Goal: Navigation & Orientation: Find specific page/section

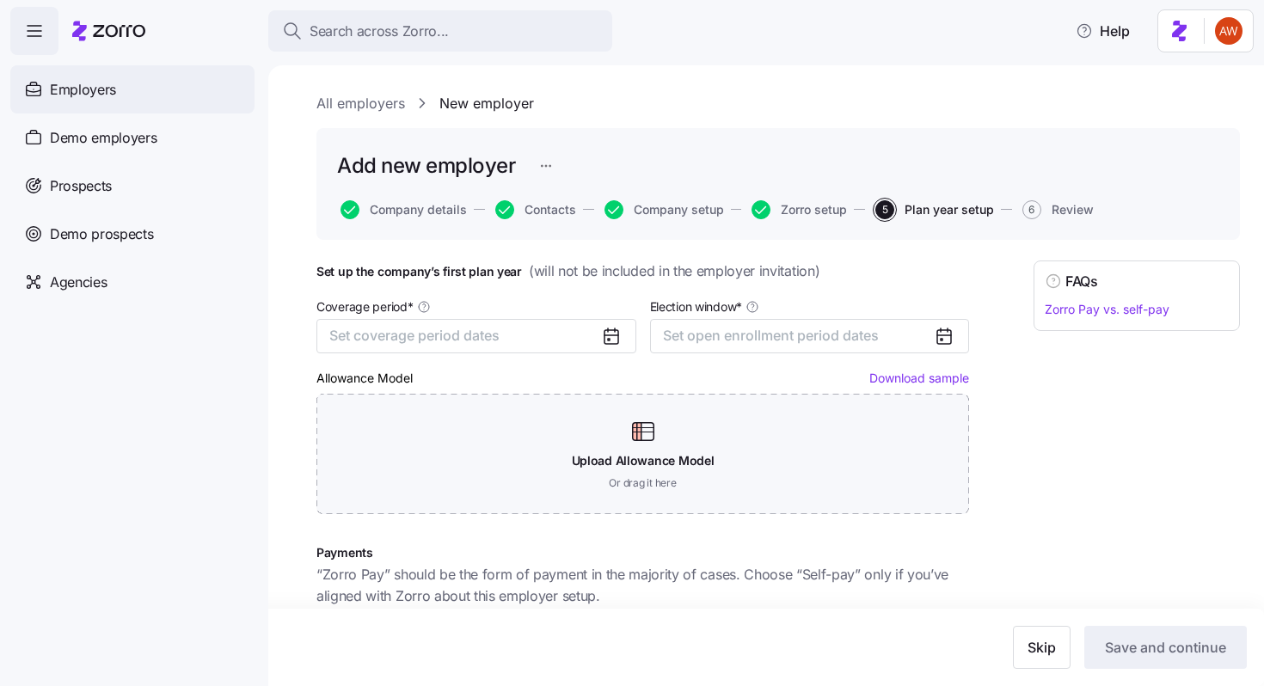
click at [128, 85] on div "Employers" at bounding box center [132, 89] width 244 height 48
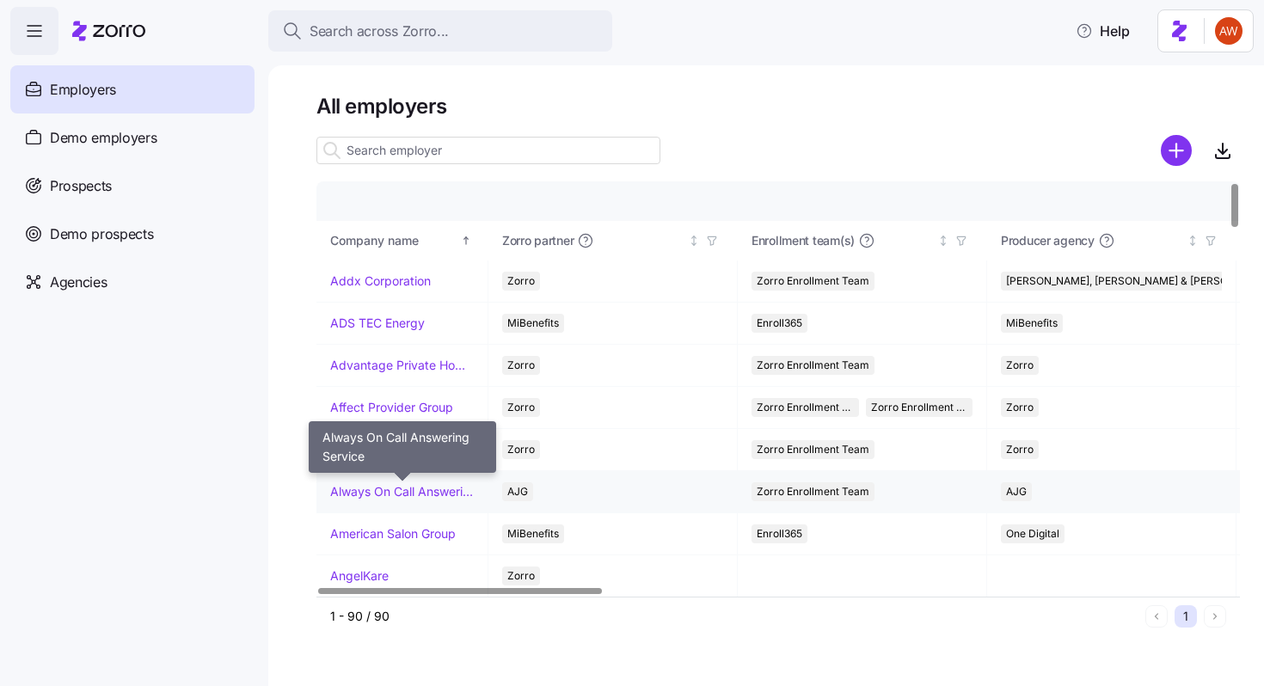
click at [334, 488] on link "Always On Call Answering Service" at bounding box center [402, 491] width 144 height 17
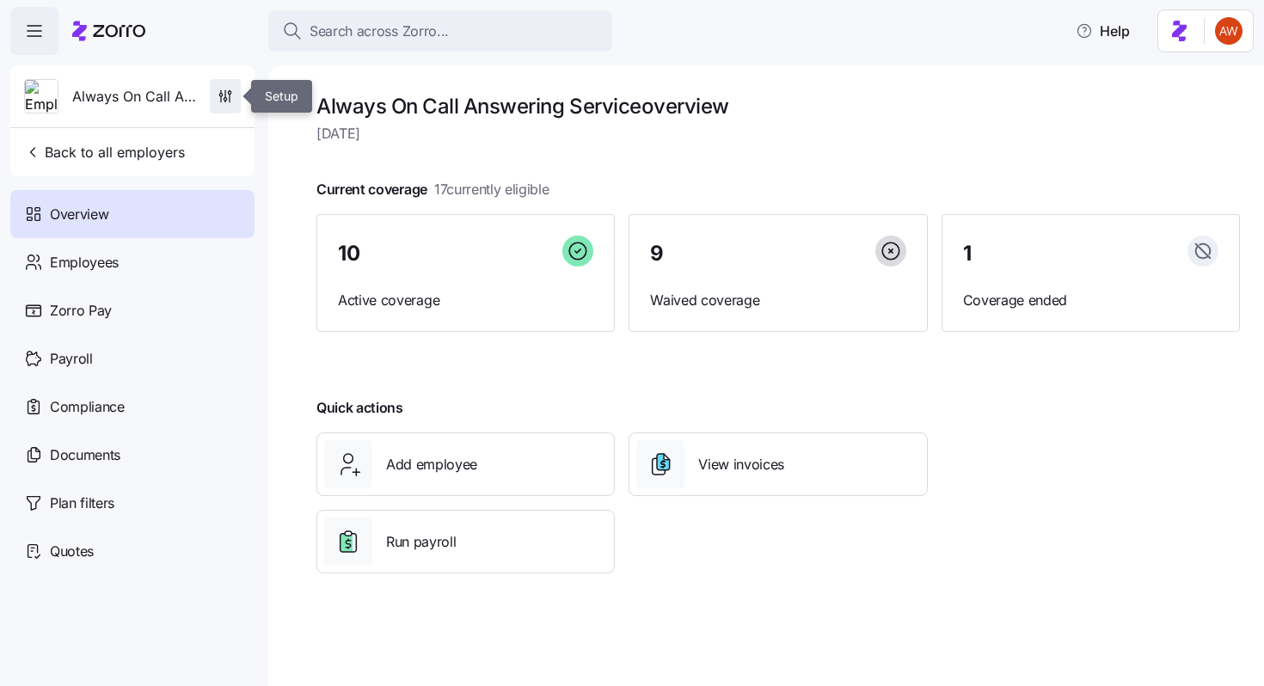
click at [230, 91] on icon "button" at bounding box center [230, 90] width 0 height 1
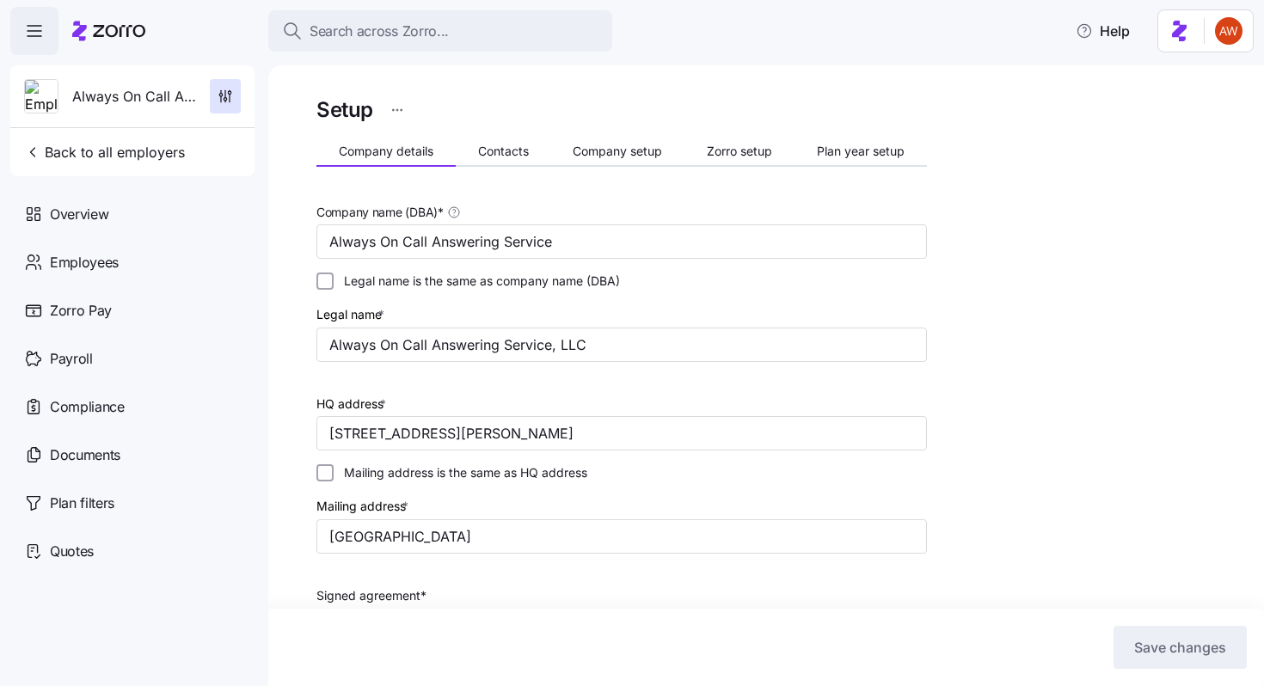
scroll to position [559, 0]
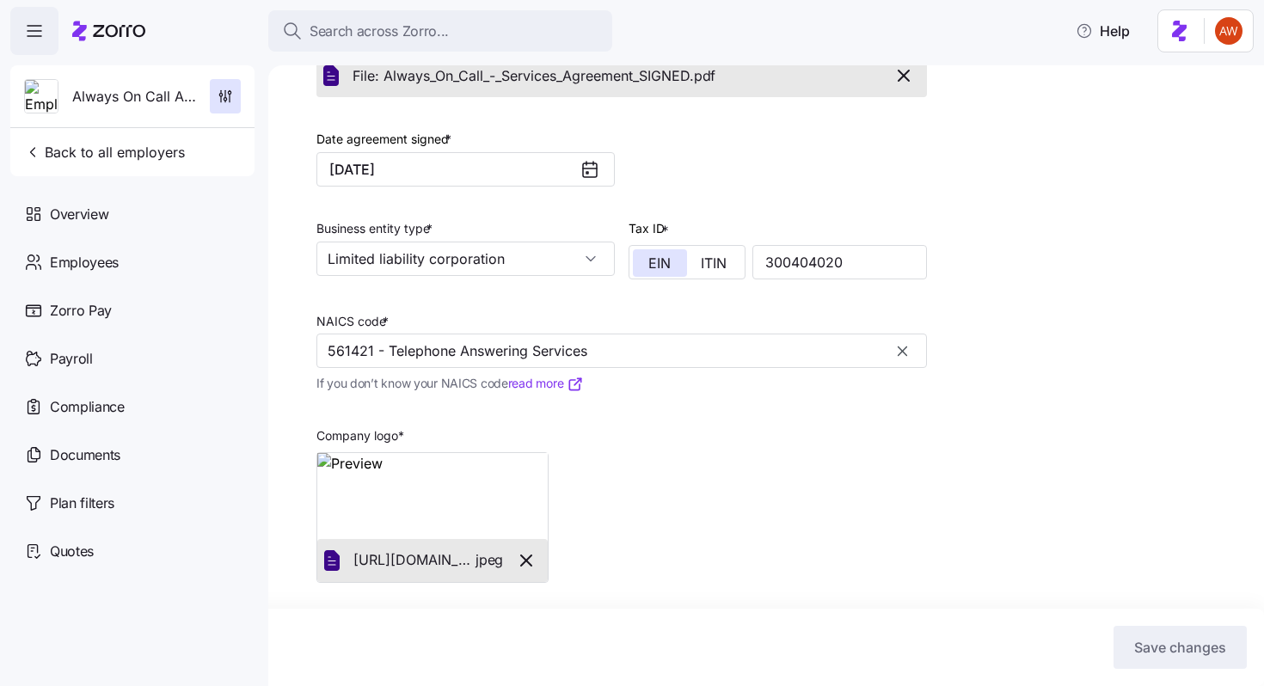
click at [127, 134] on div "Always On Call Answering Service Back to all employers" at bounding box center [132, 120] width 244 height 111
click at [163, 142] on button "Back to all employers" at bounding box center [104, 152] width 175 height 34
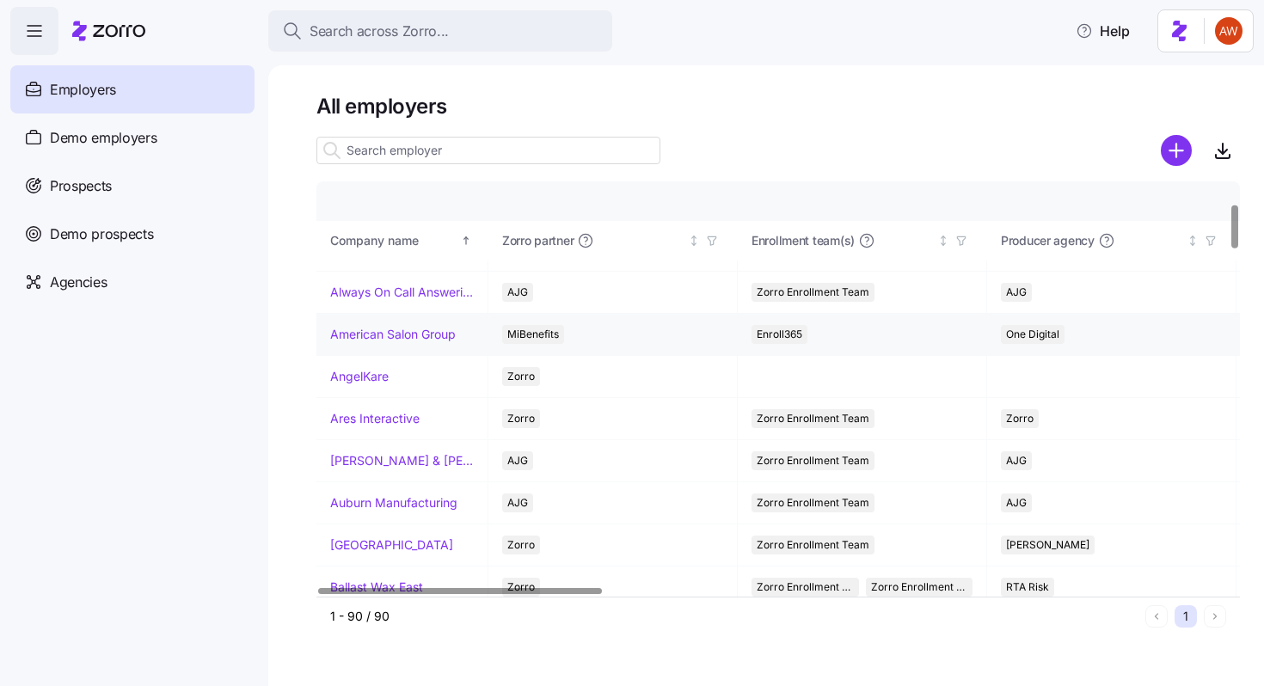
scroll to position [205, 0]
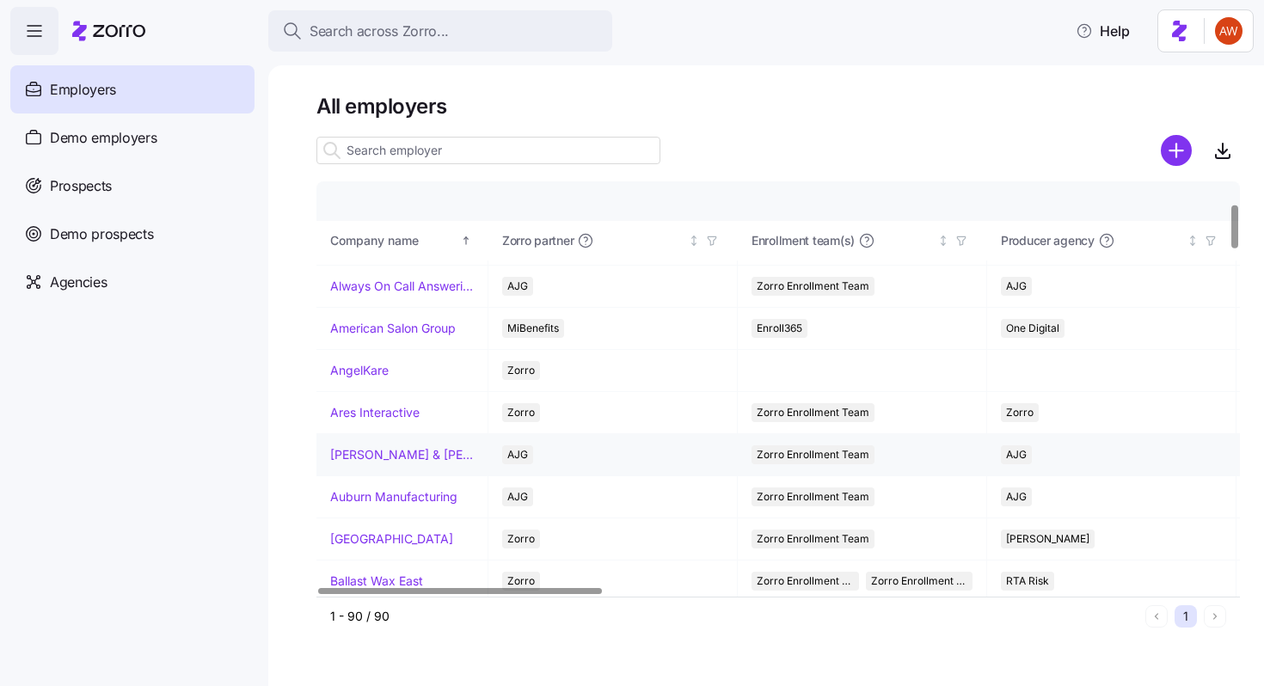
click at [381, 451] on link "Arnold & Son's" at bounding box center [402, 454] width 144 height 17
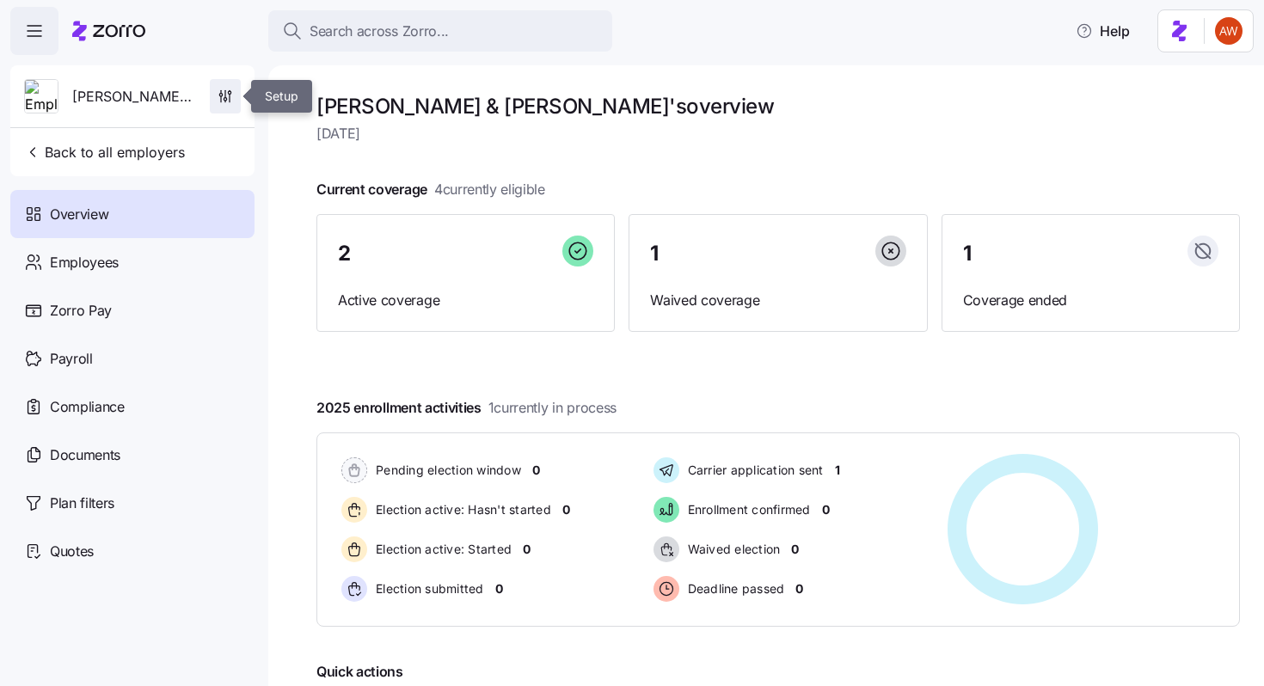
click at [225, 94] on icon "button" at bounding box center [225, 93] width 0 height 7
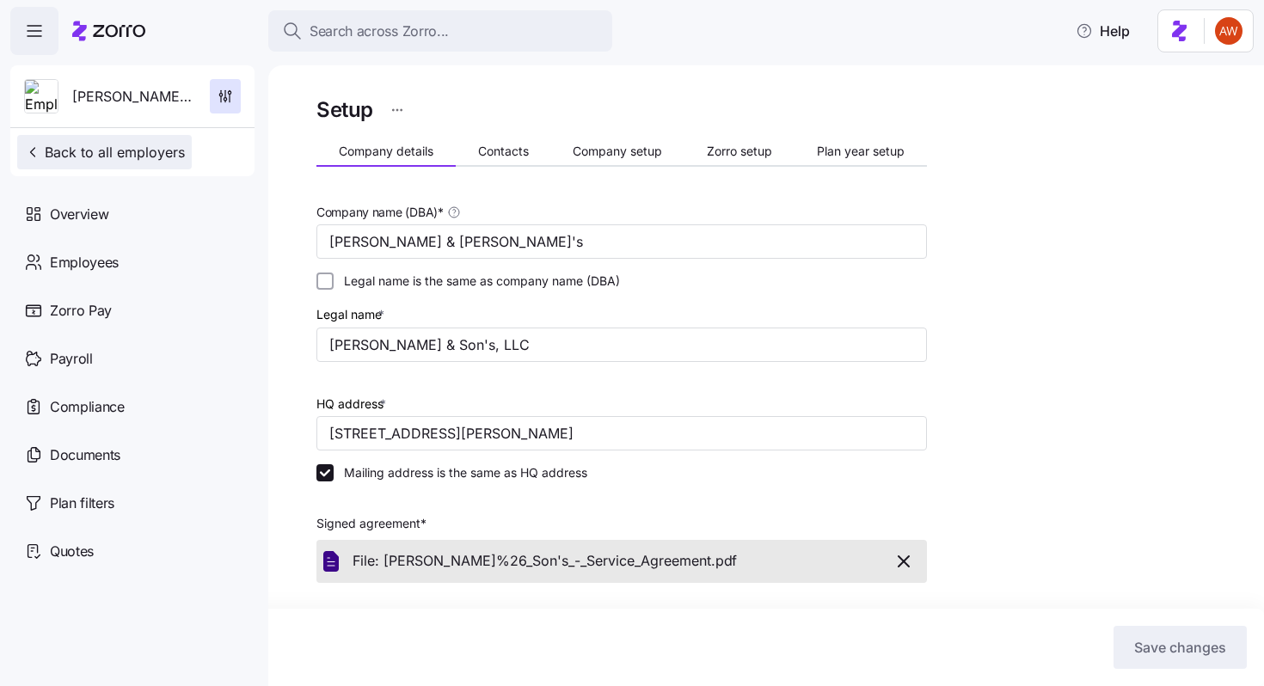
click at [153, 143] on span "Back to all employers" at bounding box center [104, 152] width 161 height 21
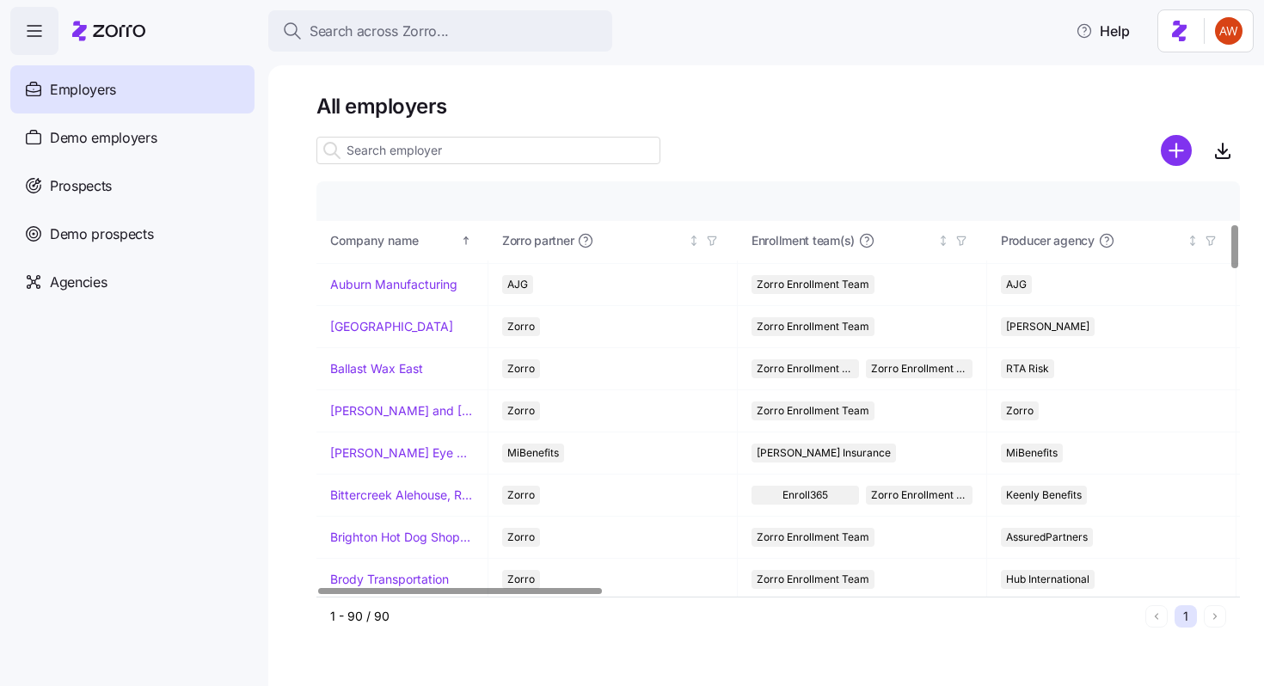
scroll to position [366, 0]
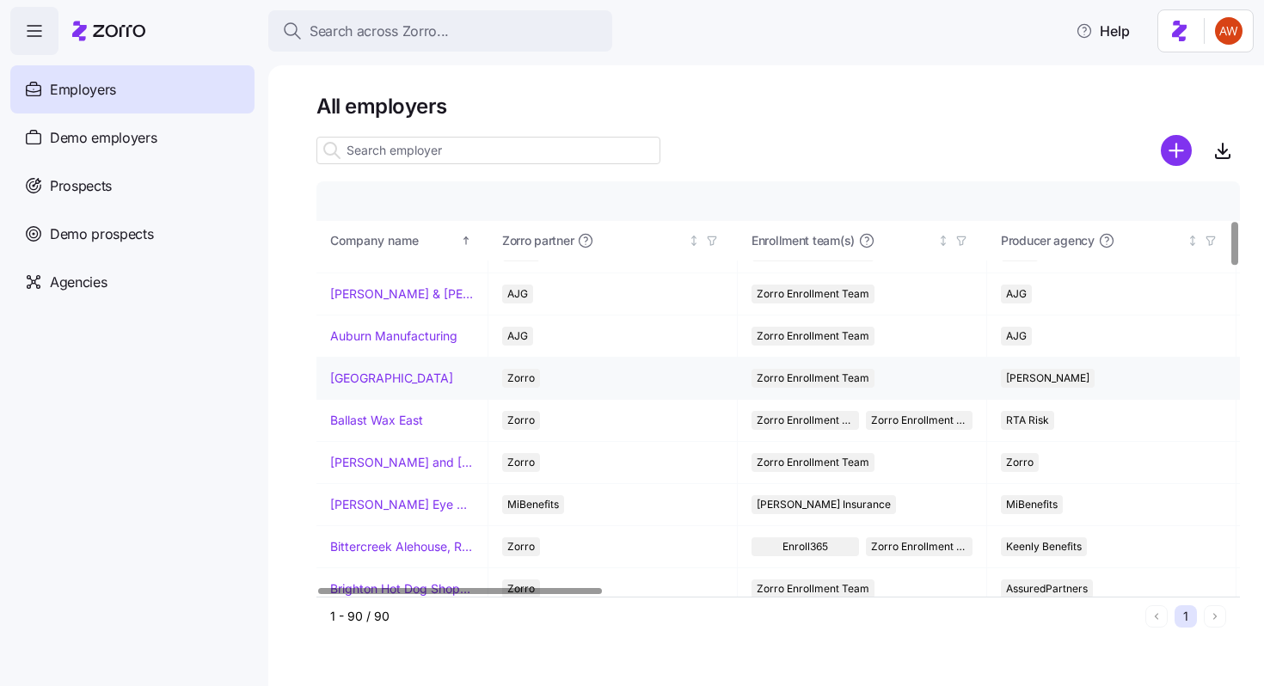
click at [378, 383] on link "Avondale House" at bounding box center [391, 378] width 123 height 17
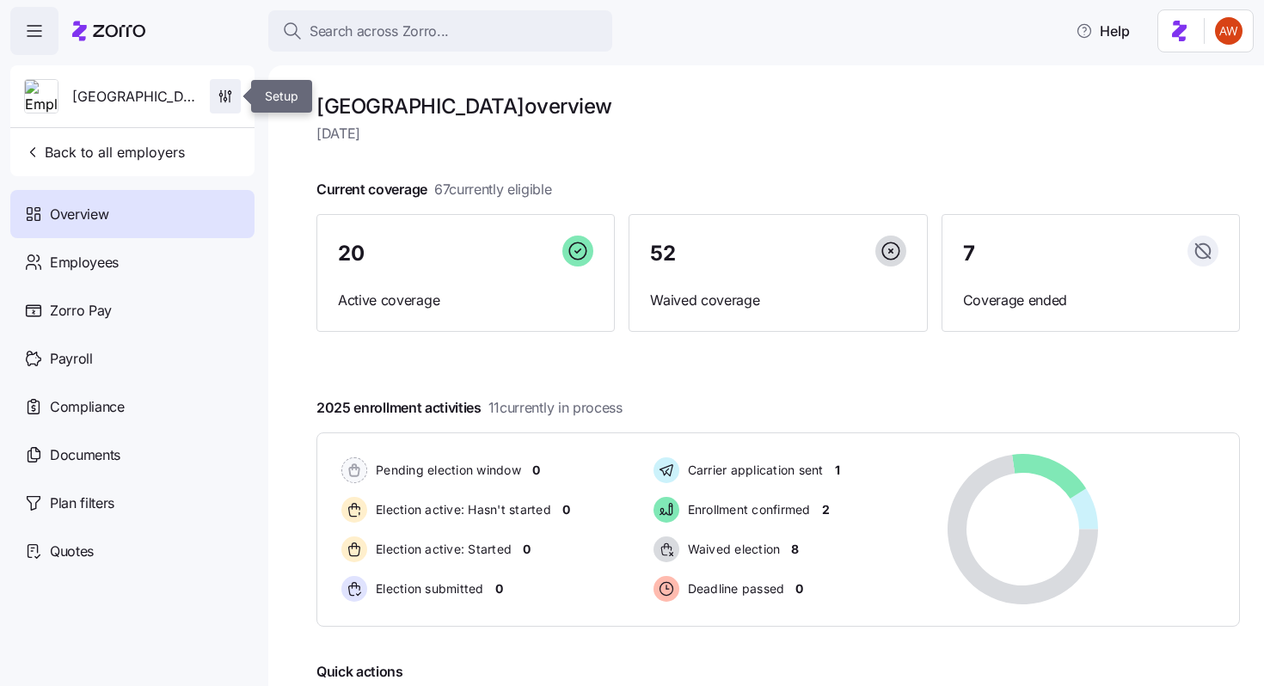
click at [227, 102] on icon "button" at bounding box center [225, 96] width 17 height 17
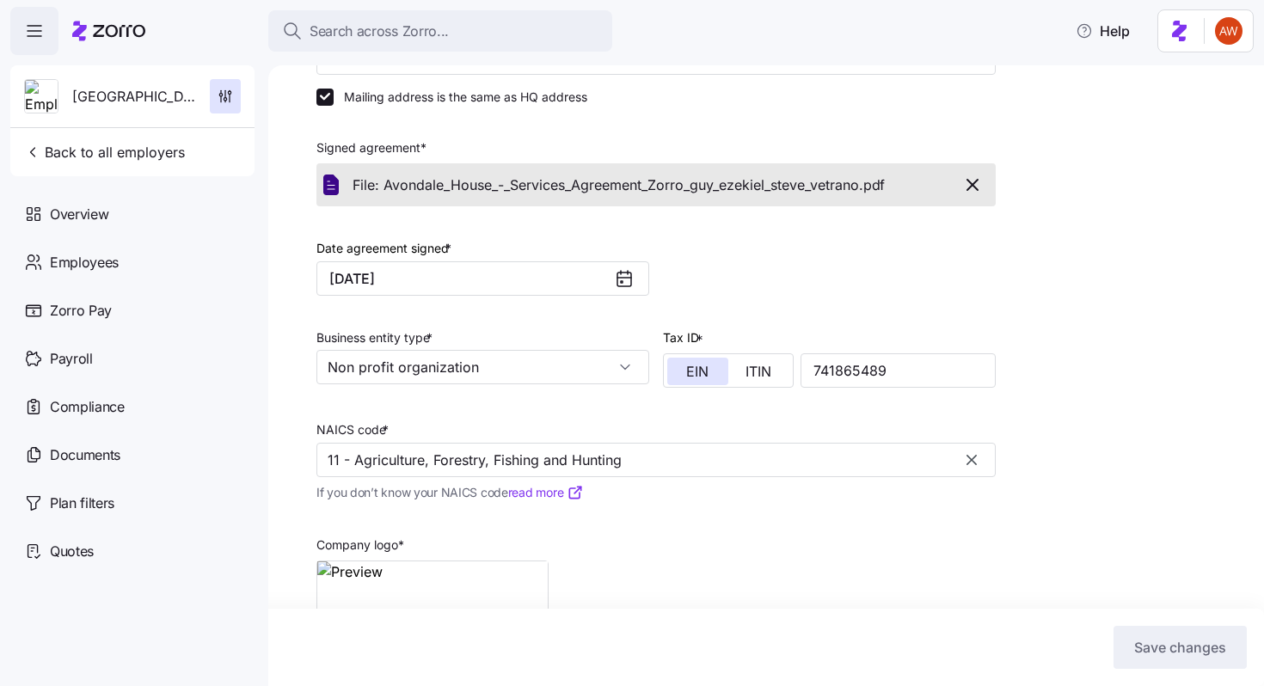
scroll to position [414, 0]
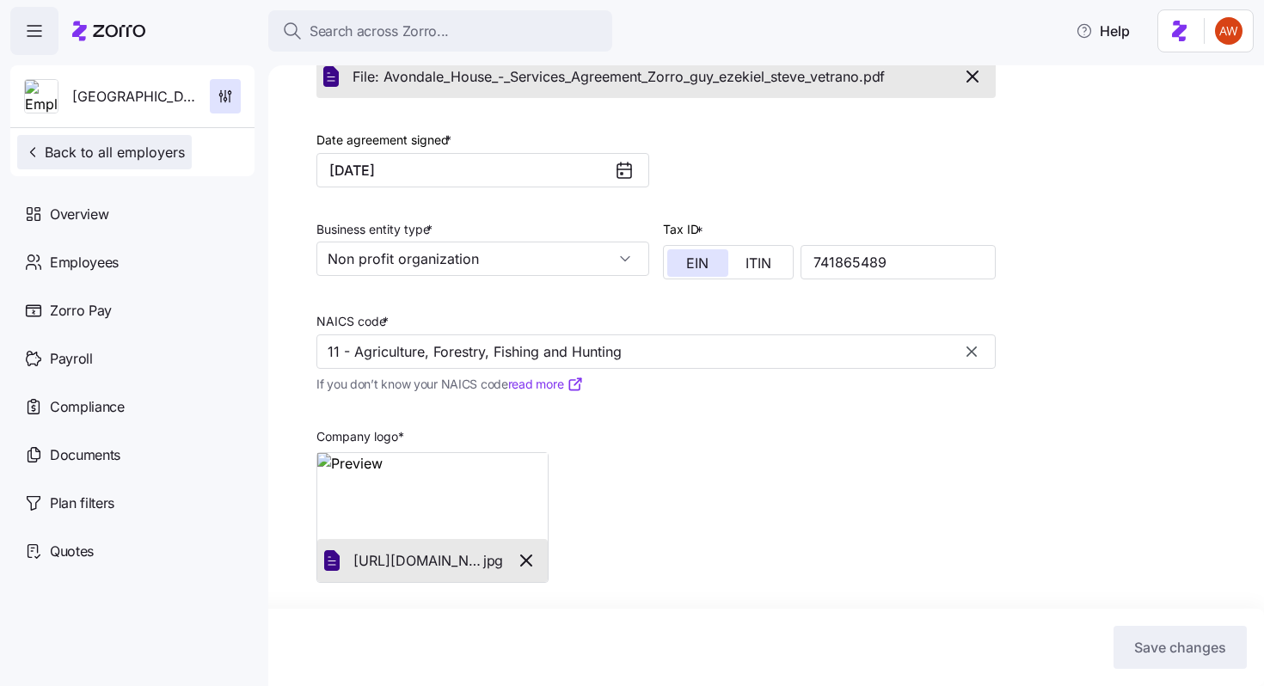
click at [135, 158] on span "Back to all employers" at bounding box center [104, 152] width 161 height 21
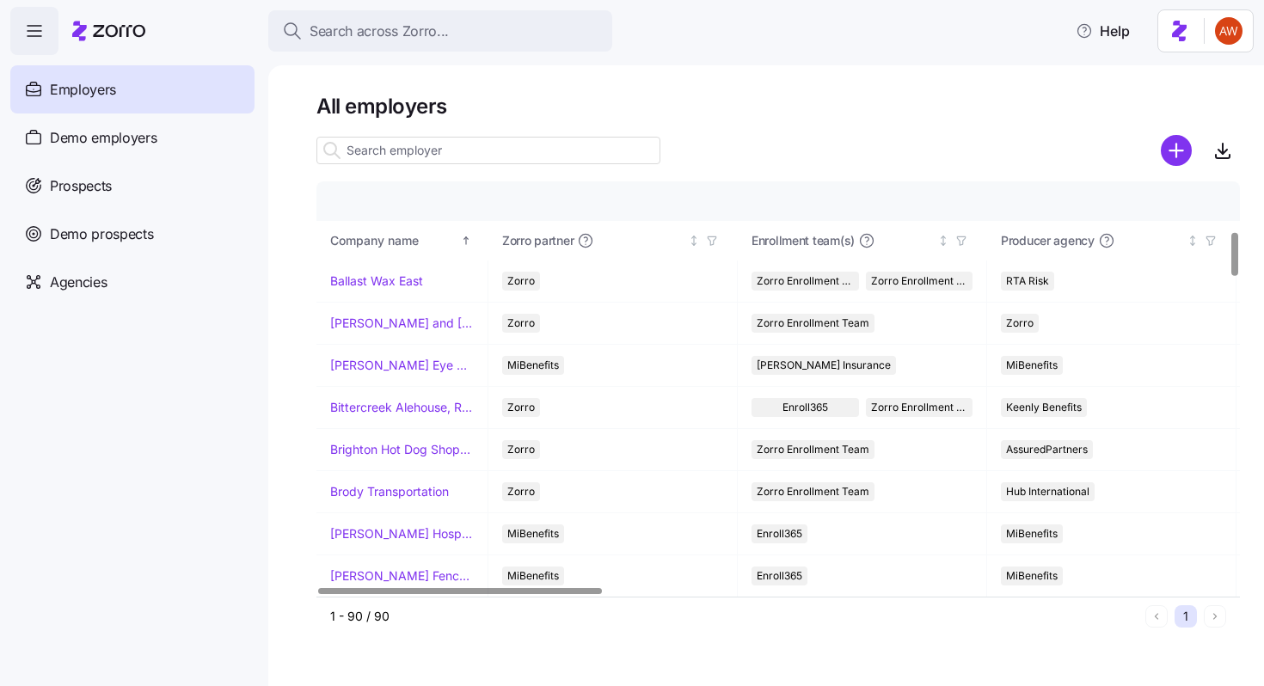
scroll to position [471, 0]
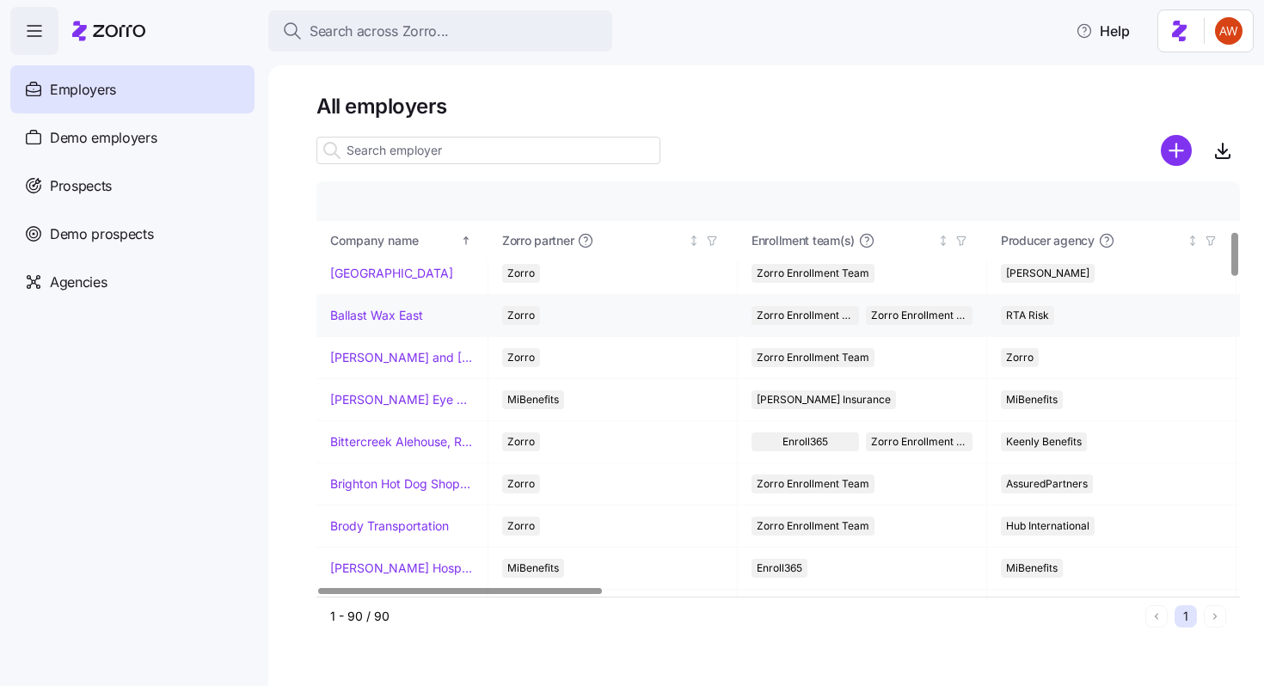
click at [349, 315] on link "Ballast Wax East" at bounding box center [376, 315] width 93 height 17
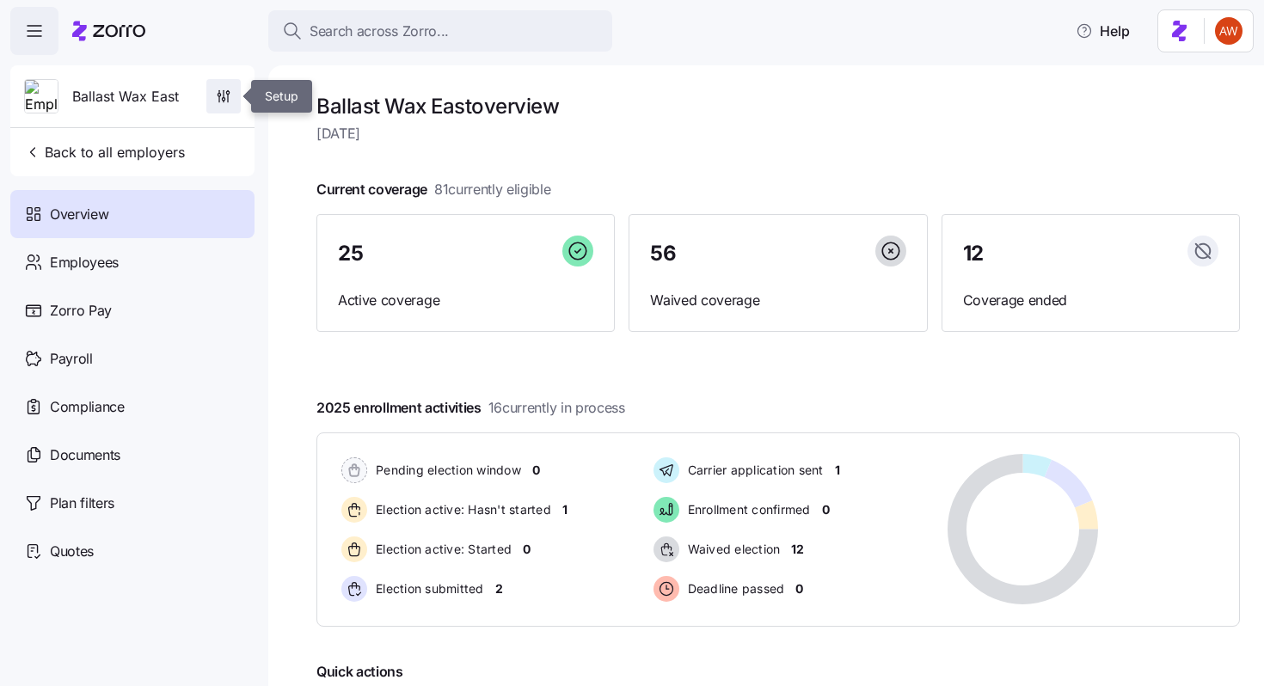
click at [224, 93] on icon "button" at bounding box center [223, 96] width 17 height 17
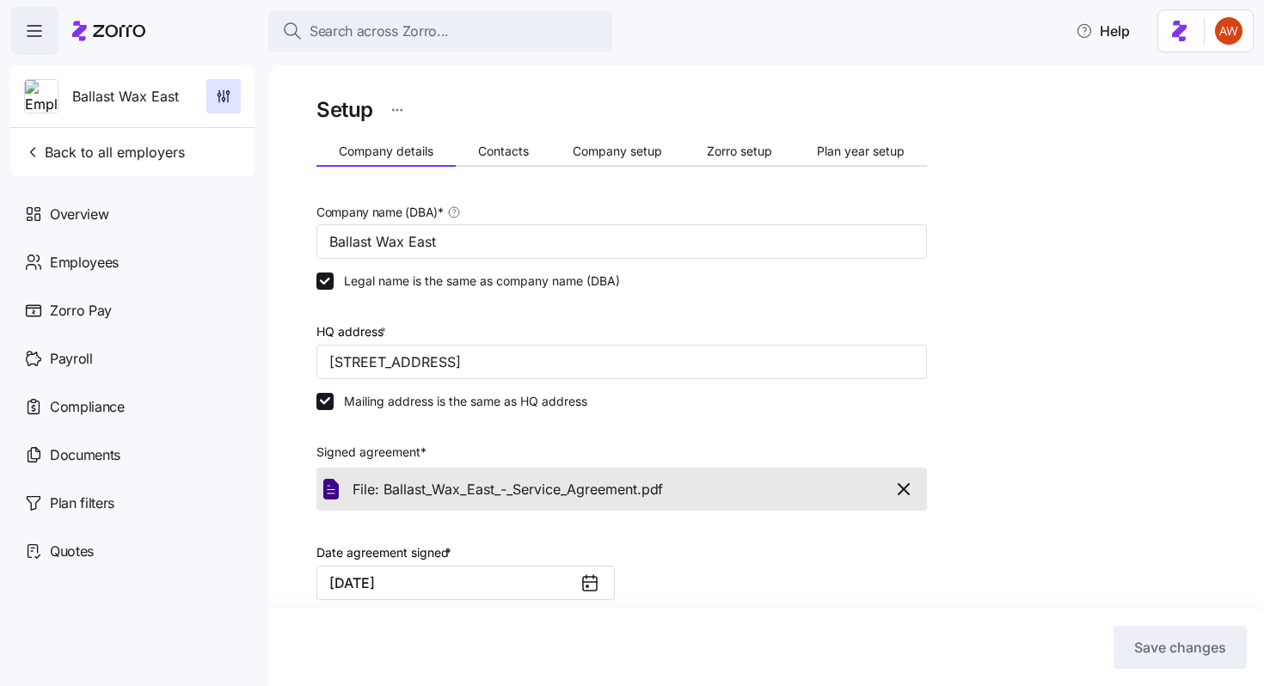
scroll to position [414, 0]
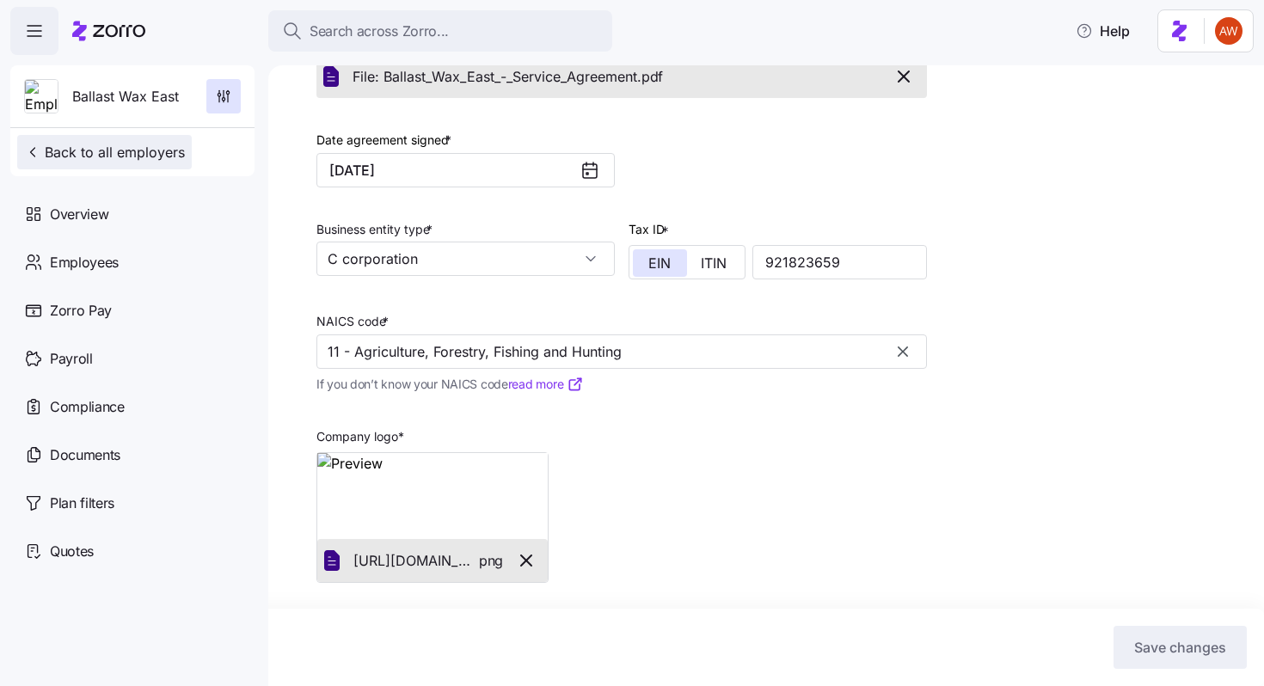
click at [158, 159] on span "Back to all employers" at bounding box center [104, 152] width 161 height 21
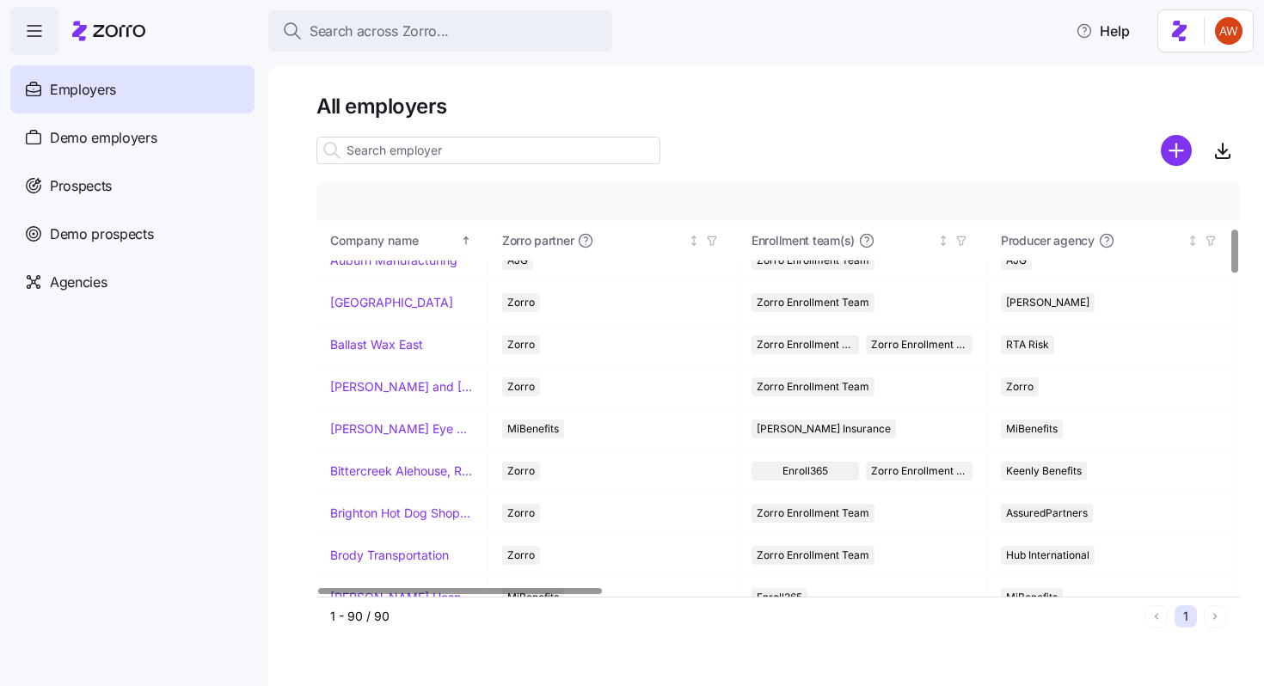
scroll to position [405, 0]
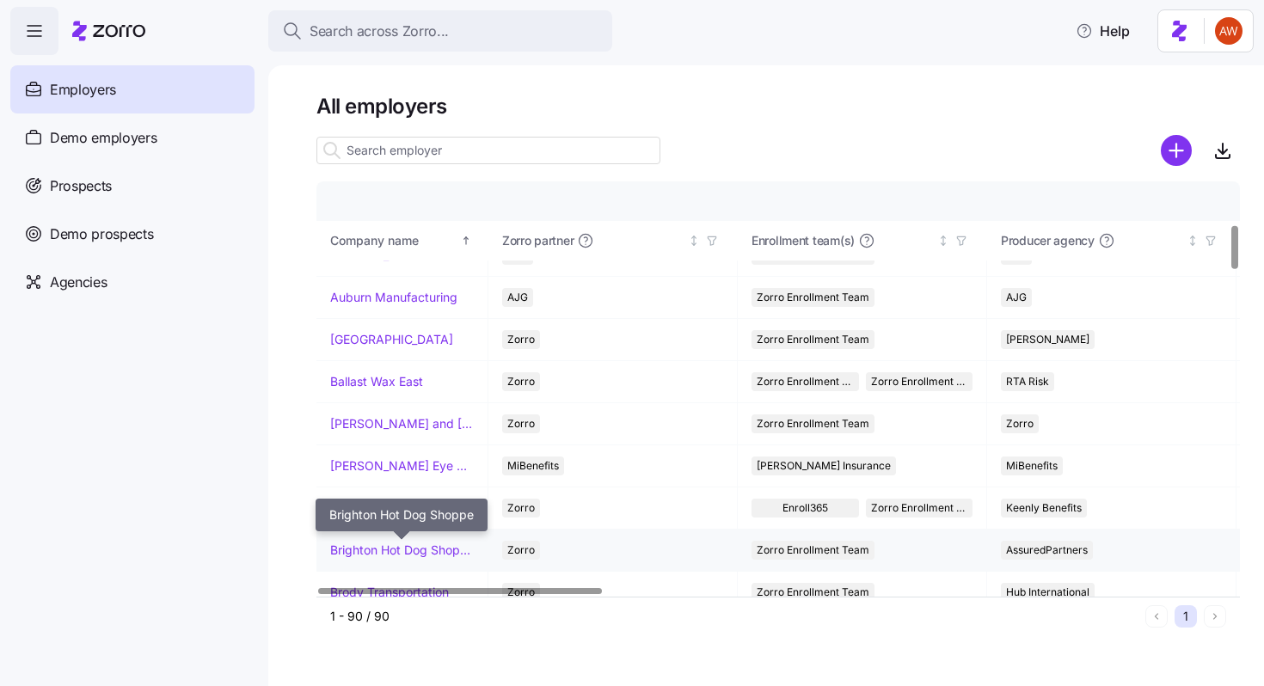
click at [354, 555] on link "Brighton Hot Dog Shoppe" at bounding box center [402, 550] width 144 height 17
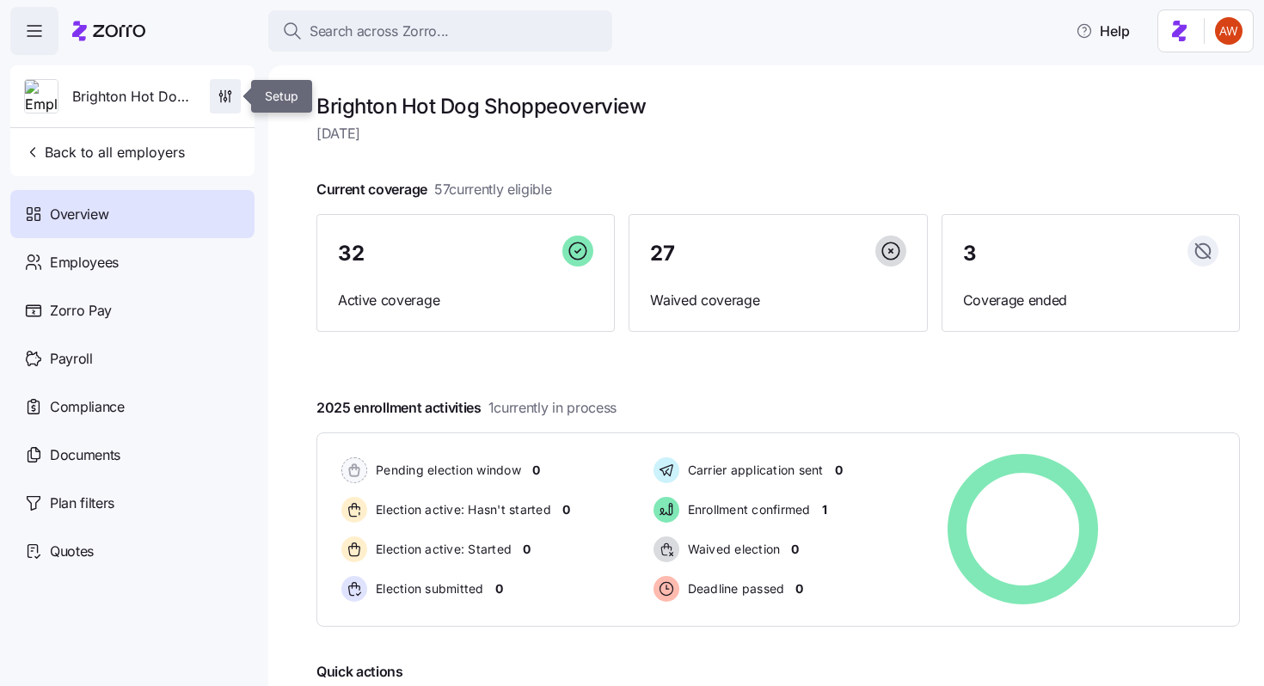
click at [225, 89] on icon "button" at bounding box center [225, 96] width 17 height 17
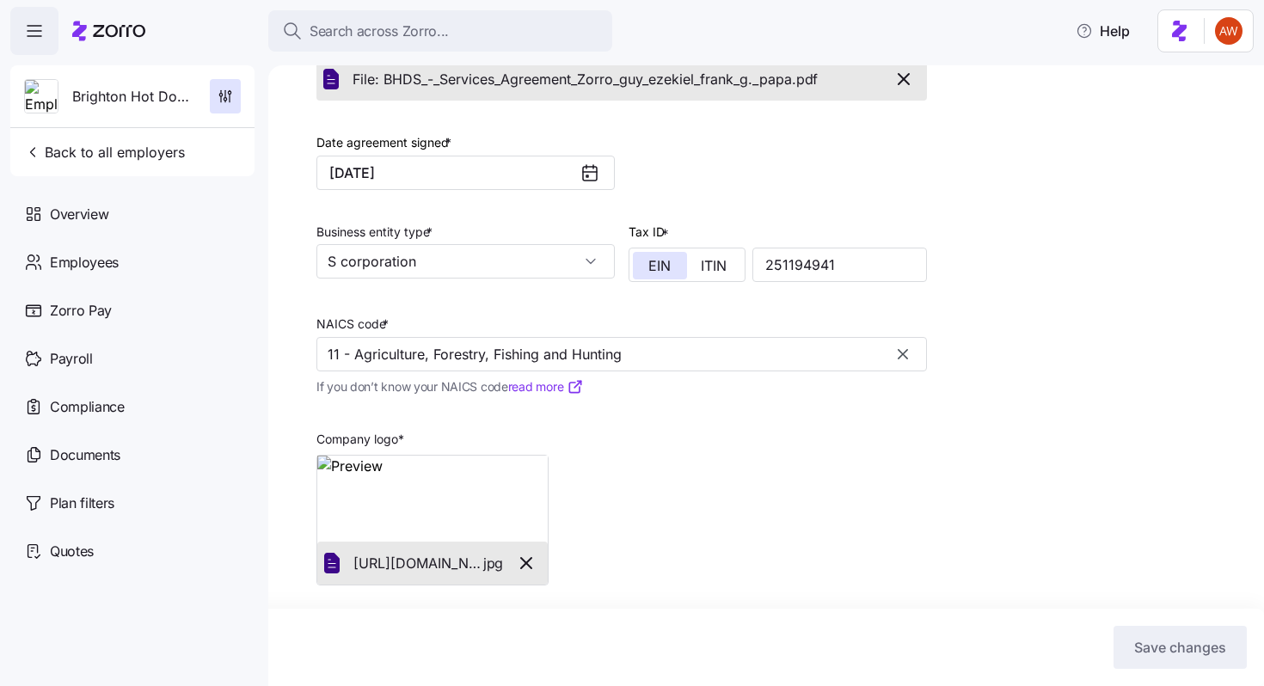
scroll to position [414, 0]
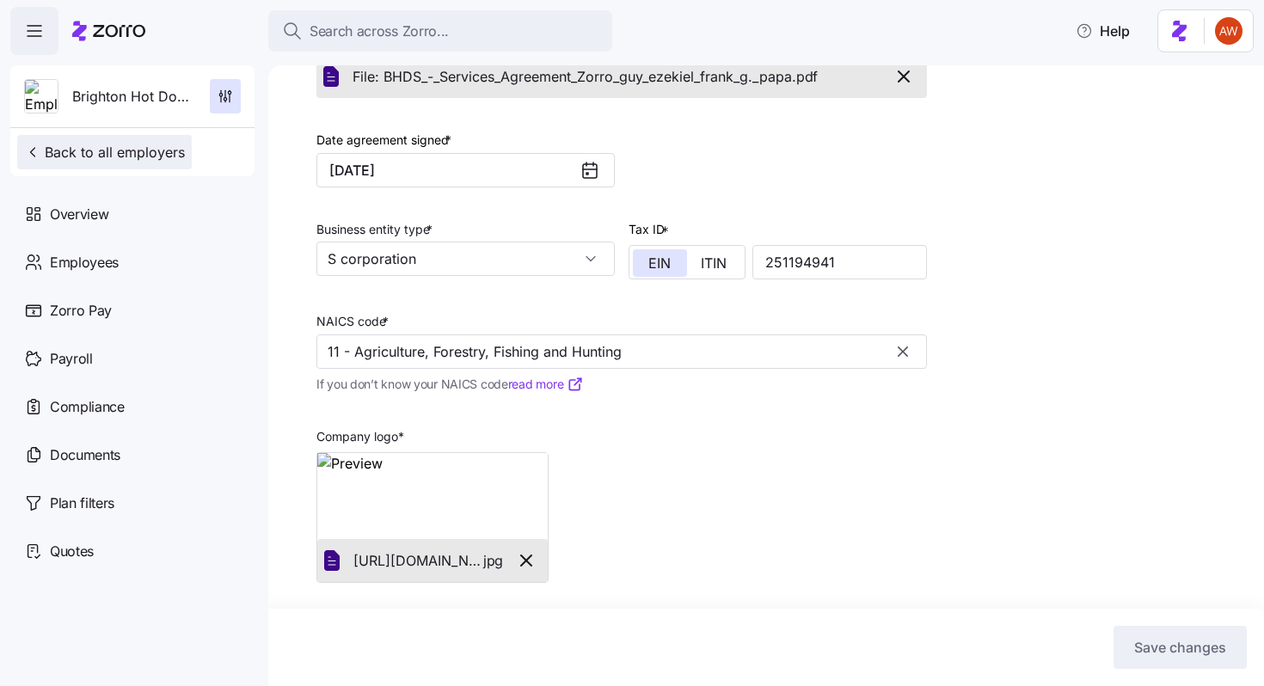
click at [159, 142] on button "Back to all employers" at bounding box center [104, 152] width 175 height 34
